Goal: Check status: Check status

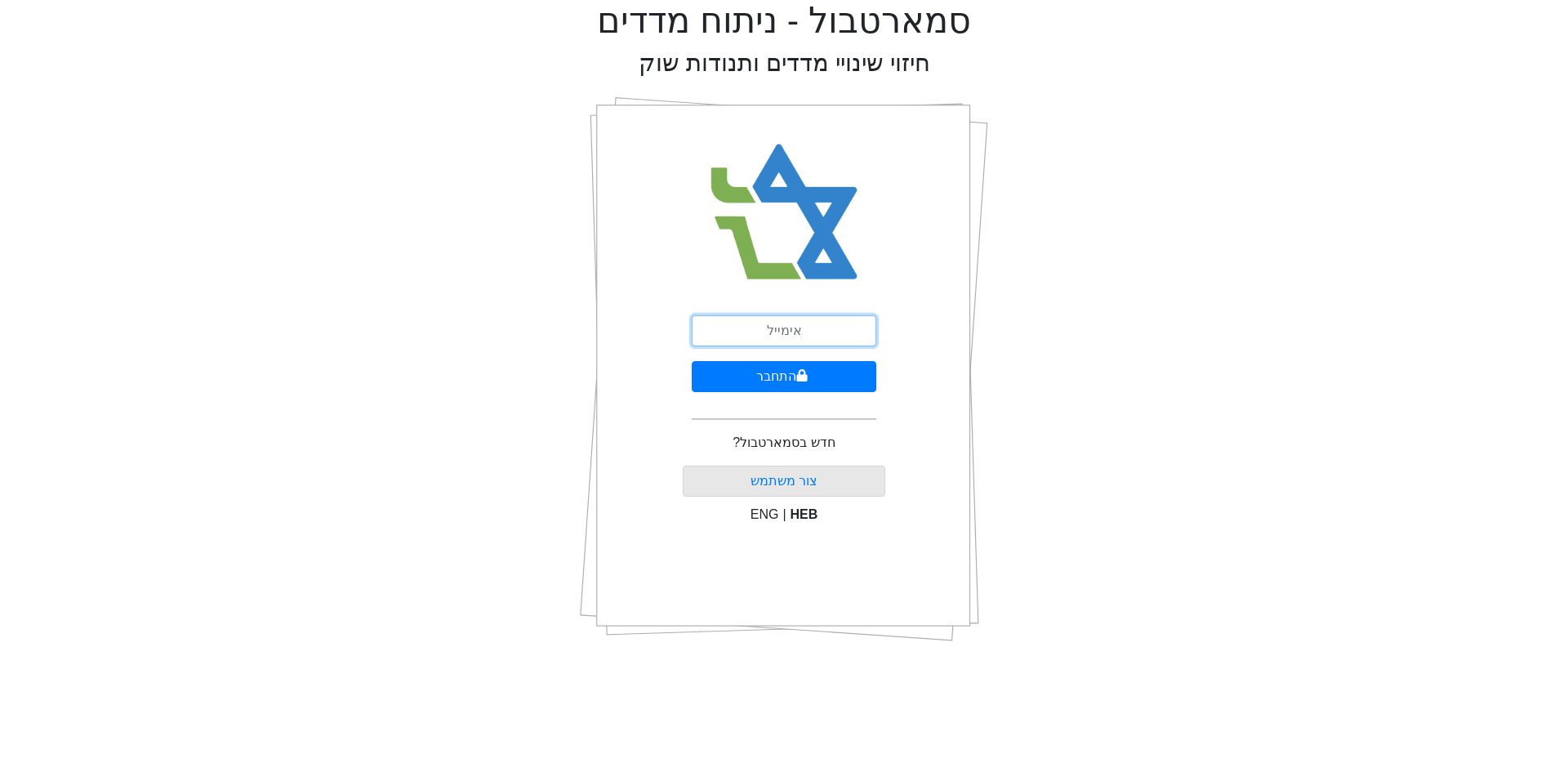
click at [806, 329] on input "email" at bounding box center [784, 331] width 185 height 31
type input "[EMAIL_ADDRESS][DOMAIN_NAME]"
click at [766, 377] on button "התחבר" at bounding box center [784, 377] width 185 height 31
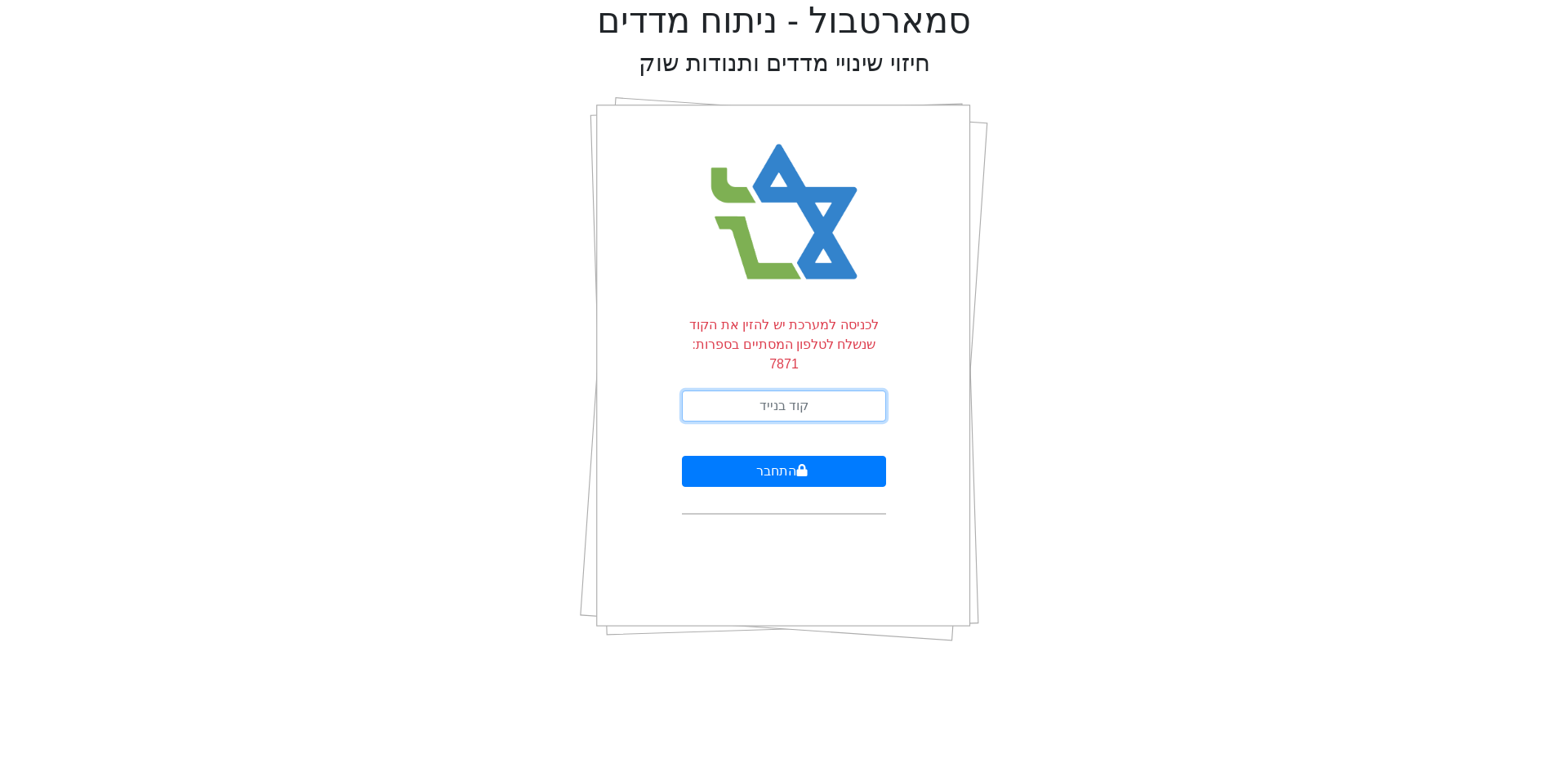
click at [800, 391] on input "text" at bounding box center [784, 406] width 204 height 31
type input "808679"
click at [682, 455] on button "התחבר" at bounding box center [784, 471] width 204 height 31
